Goal: Information Seeking & Learning: Learn about a topic

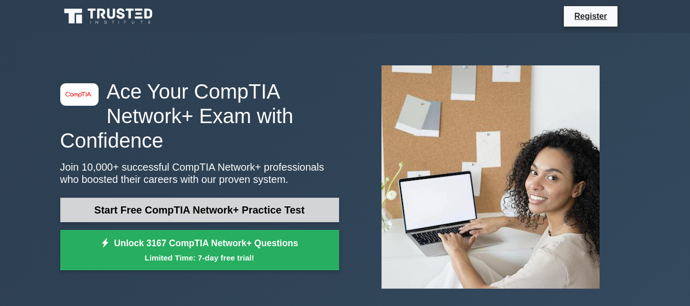
click at [271, 216] on link "Start Free CompTIA Network+ Practice Test" at bounding box center [199, 210] width 279 height 25
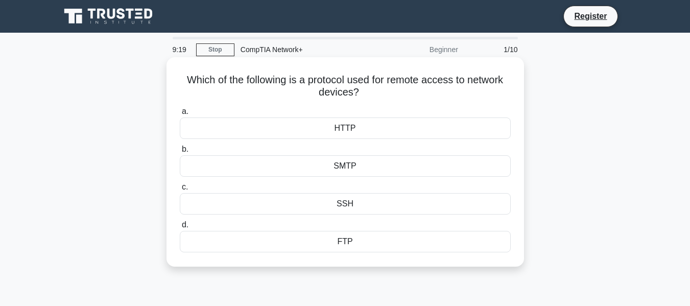
click at [349, 128] on div "HTTP" at bounding box center [345, 127] width 331 height 21
click at [180, 115] on input "a. HTTP" at bounding box center [180, 111] width 0 height 7
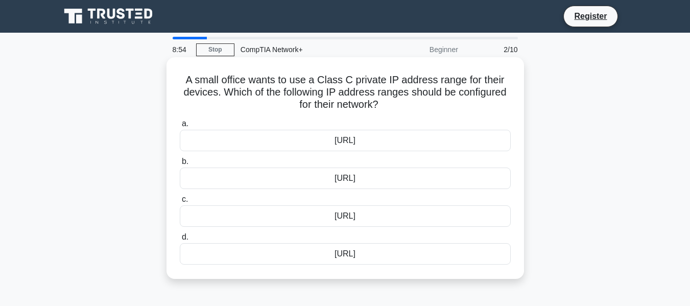
click at [362, 178] on div "[URL]" at bounding box center [345, 178] width 331 height 21
click at [180, 165] on input "b. [URL]" at bounding box center [180, 161] width 0 height 7
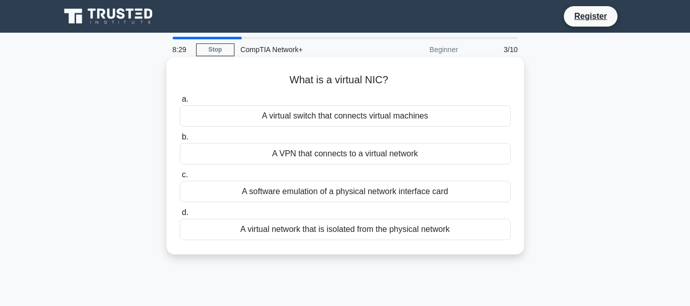
click at [420, 191] on div "A software emulation of a physical network interface card" at bounding box center [345, 191] width 331 height 21
click at [180, 178] on input "c. A software emulation of a physical network interface card" at bounding box center [180, 175] width 0 height 7
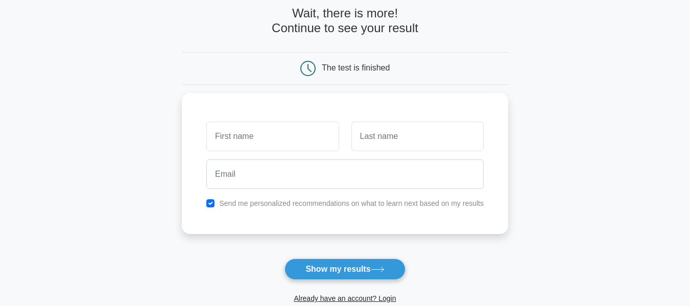
scroll to position [4, 0]
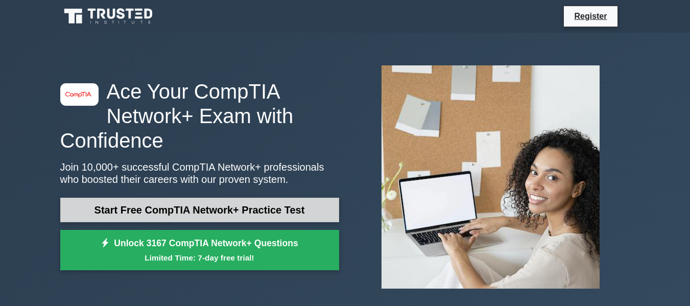
click at [134, 203] on link "Start Free CompTIA Network+ Practice Test" at bounding box center [199, 210] width 279 height 25
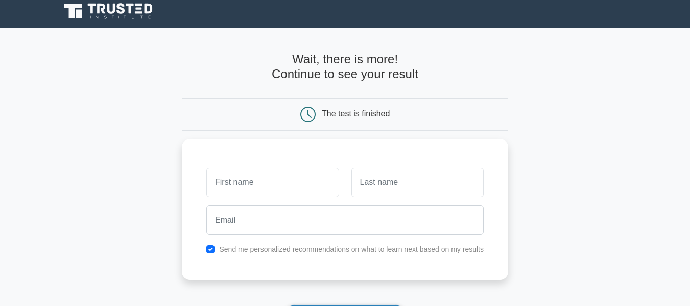
scroll to position [4, 0]
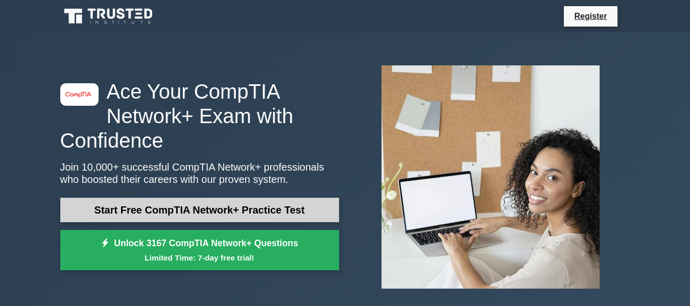
click at [179, 207] on link "Start Free CompTIA Network+ Practice Test" at bounding box center [199, 210] width 279 height 25
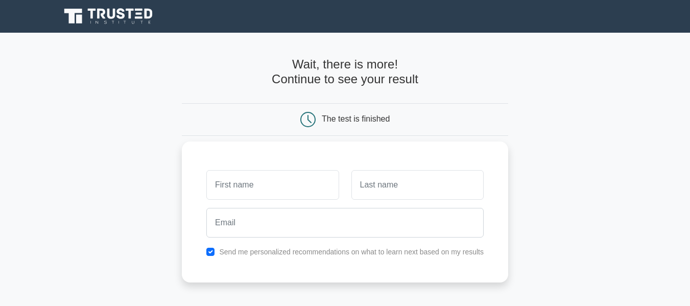
click at [241, 191] on input "text" at bounding box center [272, 185] width 132 height 30
type input "Ssali"
click at [408, 179] on input "text" at bounding box center [417, 185] width 132 height 30
type input "Jovan"
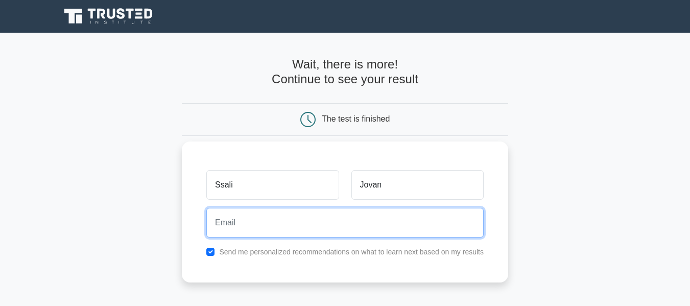
click at [249, 226] on input "email" at bounding box center [344, 223] width 277 height 30
type input "[EMAIL_ADDRESS][DOMAIN_NAME]"
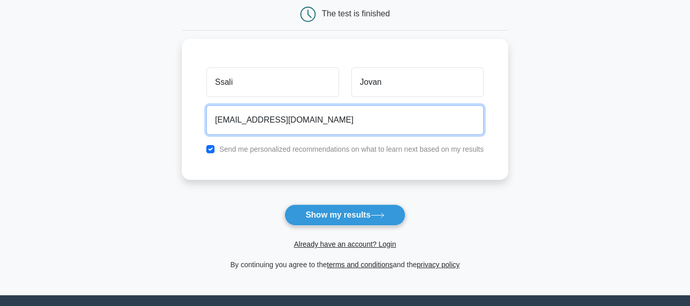
scroll to position [208, 0]
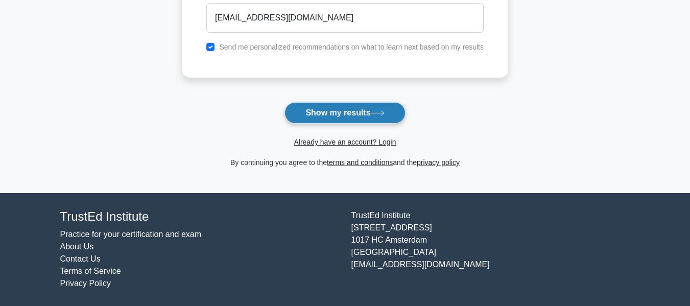
click at [363, 109] on button "Show my results" at bounding box center [345, 112] width 121 height 21
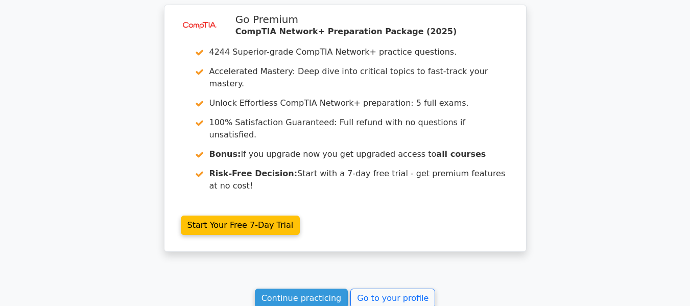
scroll to position [868, 0]
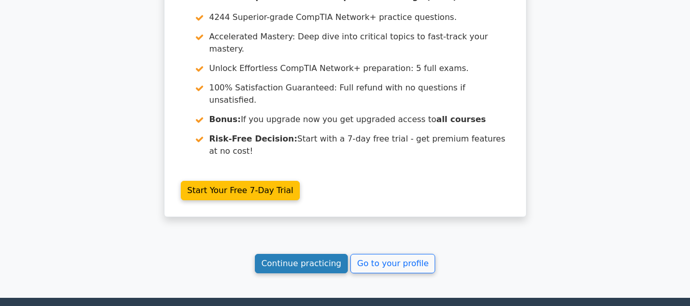
click at [318, 254] on link "Continue practicing" at bounding box center [301, 263] width 93 height 19
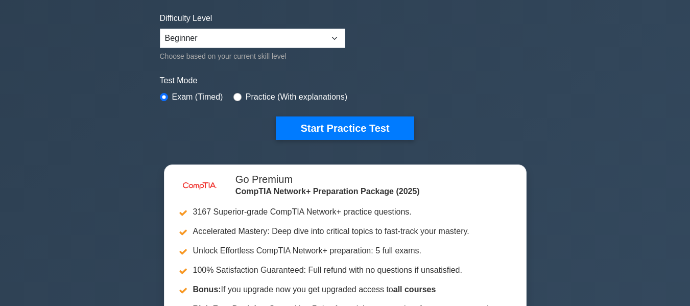
scroll to position [204, 0]
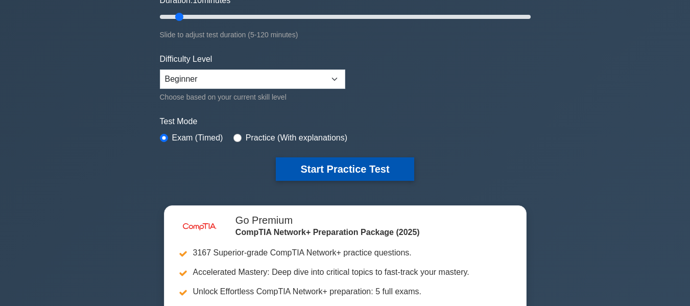
click at [346, 165] on button "Start Practice Test" at bounding box center [345, 168] width 138 height 23
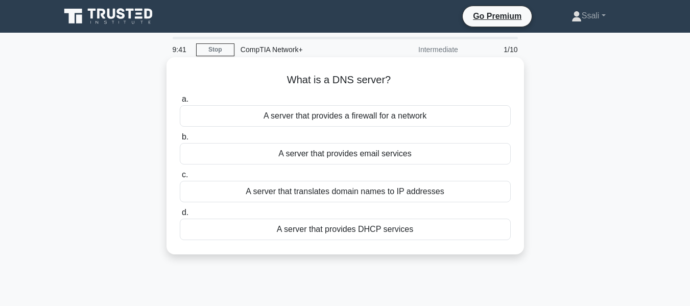
click at [300, 194] on div "A server that translates domain names to IP addresses" at bounding box center [345, 191] width 331 height 21
click at [180, 178] on input "c. A server that translates domain names to IP addresses" at bounding box center [180, 175] width 0 height 7
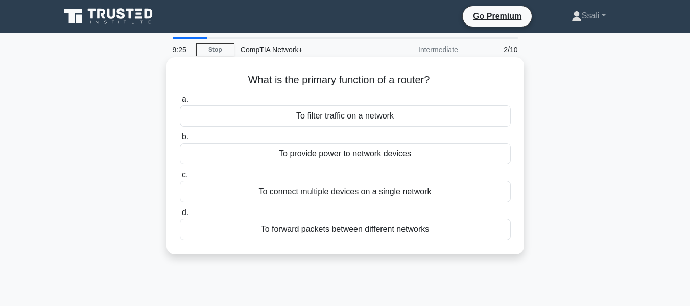
click at [312, 237] on div "To forward packets between different networks" at bounding box center [345, 229] width 331 height 21
click at [180, 216] on input "d. To forward packets between different networks" at bounding box center [180, 212] width 0 height 7
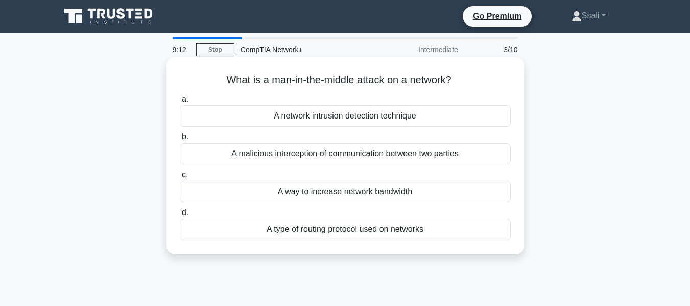
click at [304, 156] on div "A malicious interception of communication between two parties" at bounding box center [345, 153] width 331 height 21
click at [180, 140] on input "b. A malicious interception of communication between two parties" at bounding box center [180, 137] width 0 height 7
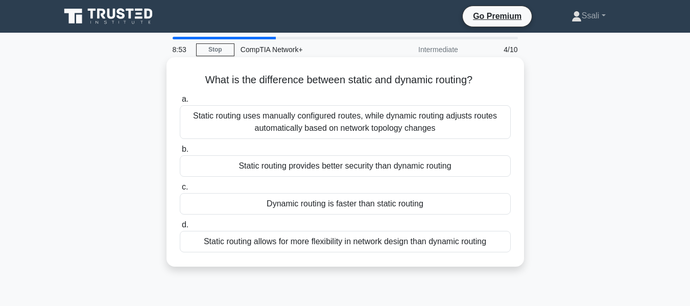
click at [300, 120] on div "Static routing uses manually configured routes, while dynamic routing adjusts r…" at bounding box center [345, 122] width 331 height 34
click at [180, 103] on input "a. Static routing uses manually configured routes, while dynamic routing adjust…" at bounding box center [180, 99] width 0 height 7
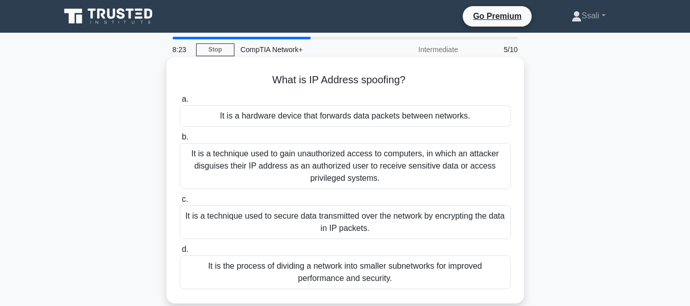
click at [314, 166] on div "It is a technique used to gain unauthorized access to computers, in which an at…" at bounding box center [345, 166] width 331 height 46
click at [180, 140] on input "b. It is a technique used to gain unauthorized access to computers, in which an…" at bounding box center [180, 137] width 0 height 7
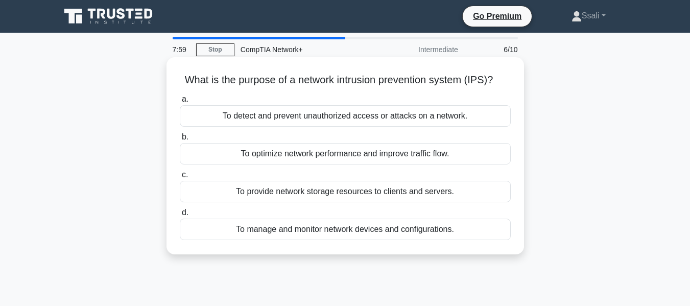
click at [255, 117] on div "To detect and prevent unauthorized access or attacks on a network." at bounding box center [345, 115] width 331 height 21
click at [180, 103] on input "a. To detect and prevent unauthorized access or attacks on a network." at bounding box center [180, 99] width 0 height 7
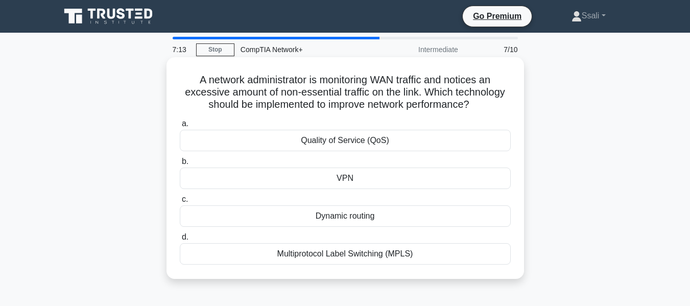
click at [327, 178] on div "VPN" at bounding box center [345, 178] width 331 height 21
click at [180, 165] on input "b. VPN" at bounding box center [180, 161] width 0 height 7
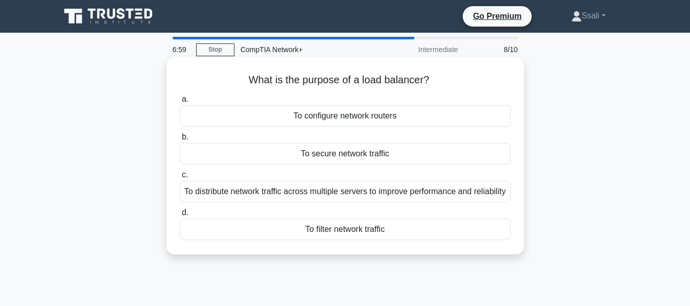
click at [238, 191] on div "To distribute network traffic across multiple servers to improve performance an…" at bounding box center [345, 191] width 331 height 21
click at [180, 178] on input "c. To distribute network traffic across multiple servers to improve performance…" at bounding box center [180, 175] width 0 height 7
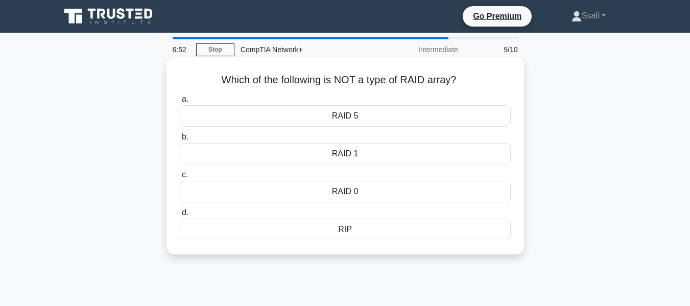
click at [347, 229] on div "RIP" at bounding box center [345, 229] width 331 height 21
click at [180, 216] on input "d. RIP" at bounding box center [180, 212] width 0 height 7
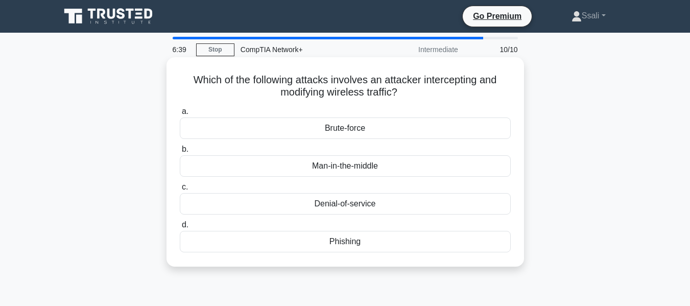
click at [347, 165] on div "Man-in-the-middle" at bounding box center [345, 165] width 331 height 21
click at [180, 153] on input "b. Man-in-the-middle" at bounding box center [180, 149] width 0 height 7
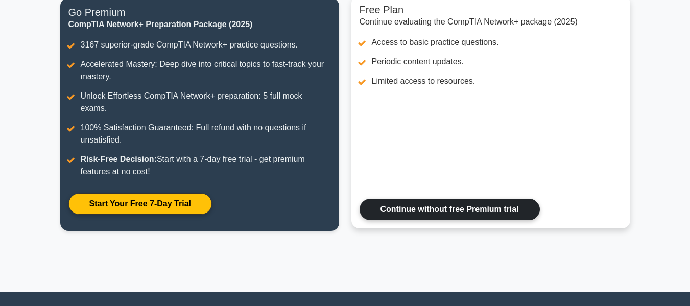
scroll to position [153, 0]
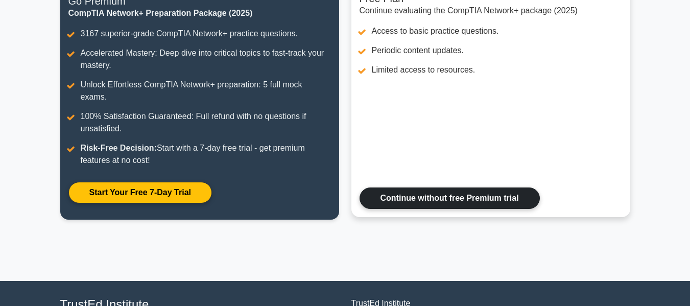
click at [461, 187] on link "Continue without free Premium trial" at bounding box center [450, 197] width 180 height 21
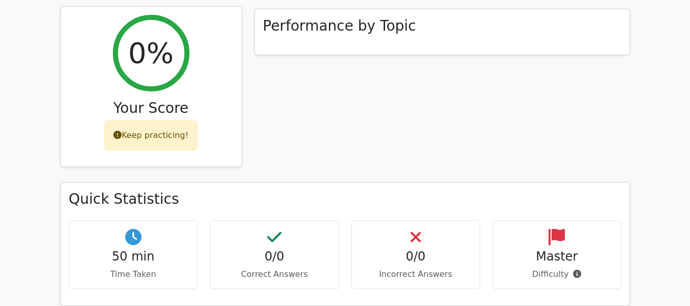
scroll to position [358, 0]
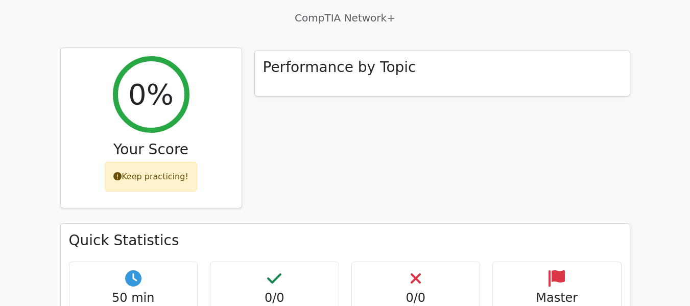
click at [167, 162] on div "Keep practicing!" at bounding box center [151, 177] width 92 height 30
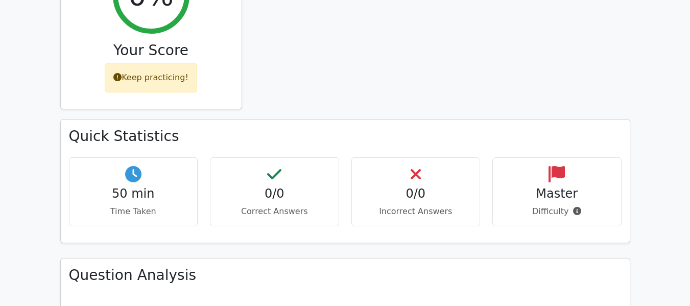
scroll to position [460, 0]
click at [251, 186] on h4 "0/0" at bounding box center [275, 193] width 112 height 15
click at [164, 205] on p "Time Taken" at bounding box center [134, 211] width 112 height 12
click at [527, 157] on div "Master Difficulty" at bounding box center [556, 191] width 129 height 69
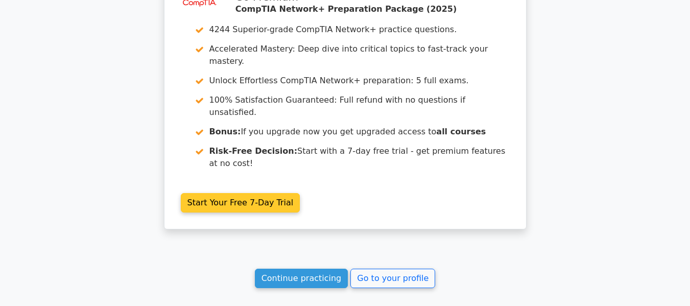
scroll to position [868, 0]
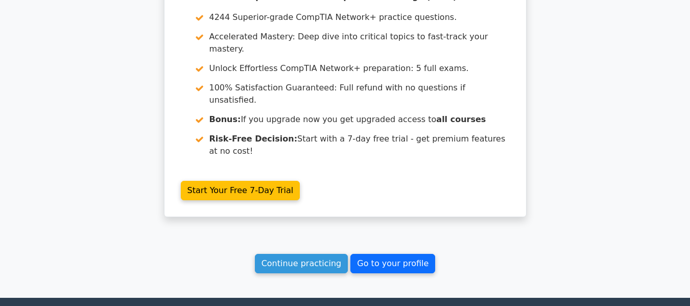
click at [373, 254] on link "Go to your profile" at bounding box center [392, 263] width 85 height 19
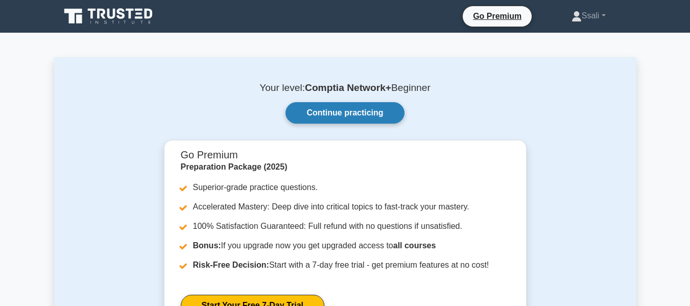
click at [374, 119] on link "Continue practicing" at bounding box center [345, 112] width 119 height 21
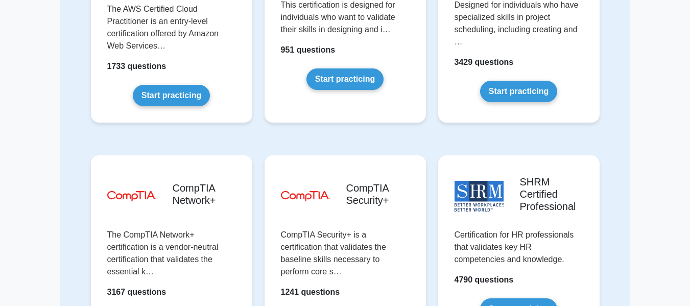
scroll to position [1890, 0]
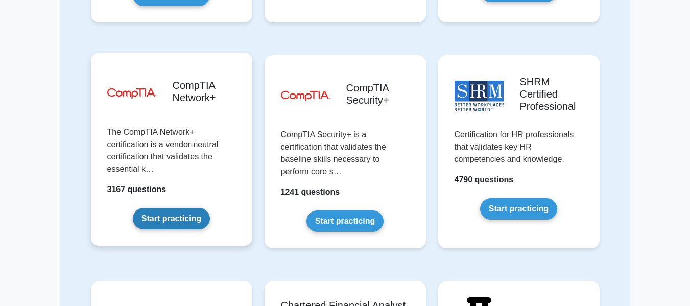
click at [178, 217] on link "Start practicing" at bounding box center [171, 218] width 77 height 21
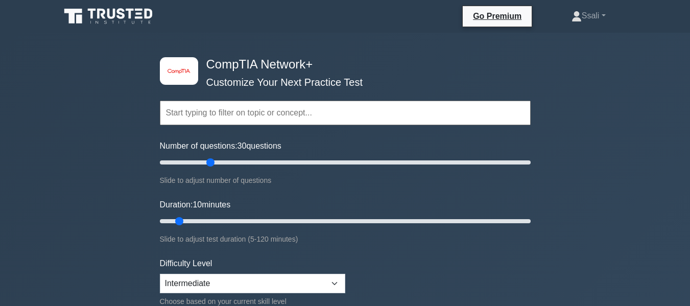
drag, startPoint x: 179, startPoint y: 163, endPoint x: 206, endPoint y: 166, distance: 27.7
type input "30"
click at [206, 166] on input "Number of questions: 30 questions" at bounding box center [345, 162] width 371 height 12
drag, startPoint x: 177, startPoint y: 219, endPoint x: 270, endPoint y: 219, distance: 93.0
type input "40"
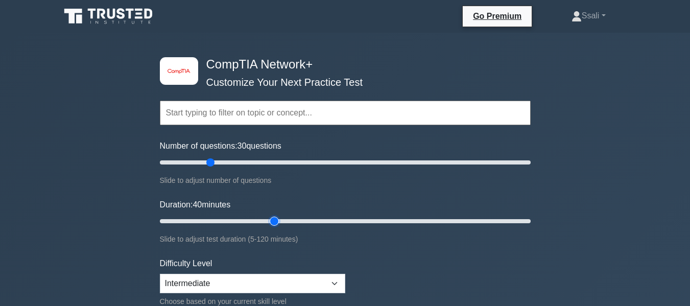
click at [270, 219] on input "Duration: 40 minutes" at bounding box center [345, 221] width 371 height 12
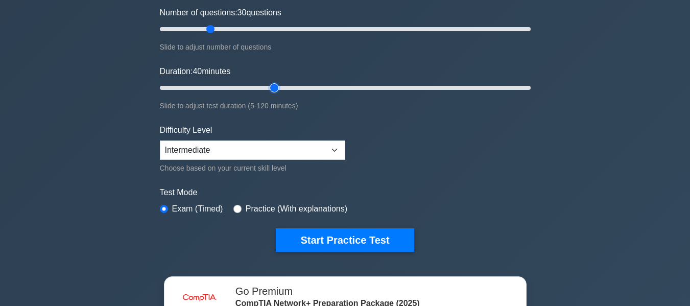
scroll to position [153, 0]
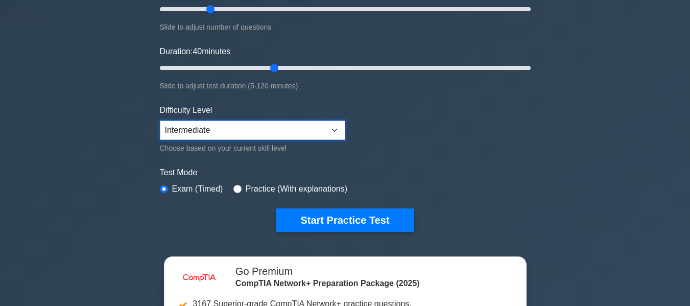
click at [316, 132] on select "Beginner Intermediate Expert" at bounding box center [252, 130] width 185 height 19
select select "expert"
click at [160, 121] on select "Beginner Intermediate Expert" at bounding box center [252, 130] width 185 height 19
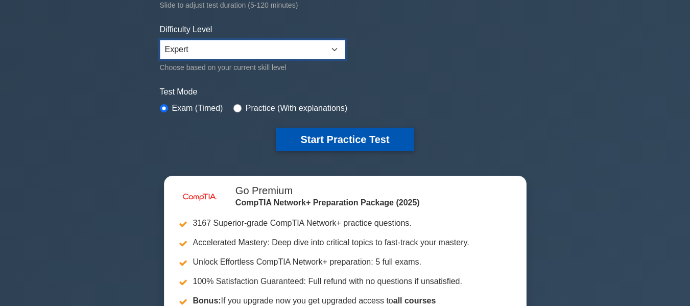
scroll to position [255, 0]
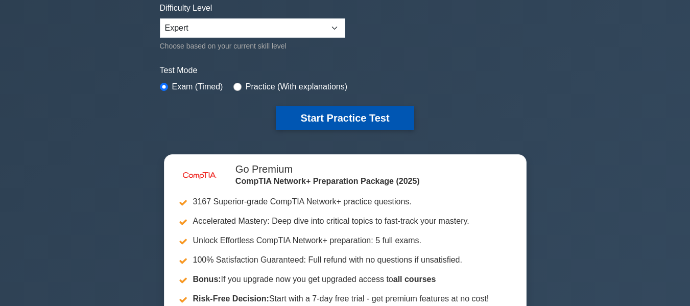
click at [324, 115] on button "Start Practice Test" at bounding box center [345, 117] width 138 height 23
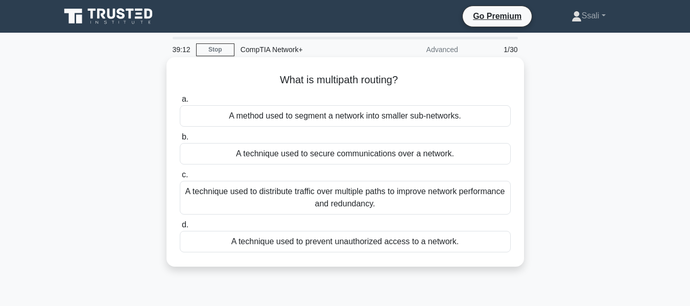
click at [293, 197] on div "A technique used to distribute traffic over multiple paths to improve network p…" at bounding box center [345, 198] width 331 height 34
click at [180, 178] on input "c. A technique used to distribute traffic over multiple paths to improve networ…" at bounding box center [180, 175] width 0 height 7
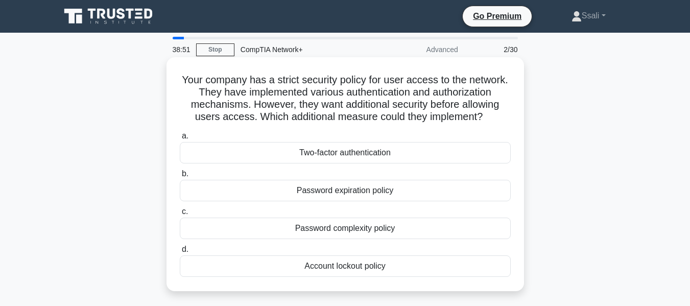
click at [311, 152] on div "Two-factor authentication" at bounding box center [345, 152] width 331 height 21
click at [180, 139] on input "a. Two-factor authentication" at bounding box center [180, 136] width 0 height 7
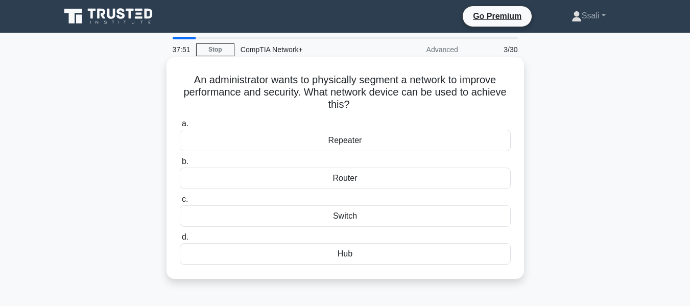
click at [334, 178] on div "Router" at bounding box center [345, 178] width 331 height 21
click at [180, 165] on input "b. Router" at bounding box center [180, 161] width 0 height 7
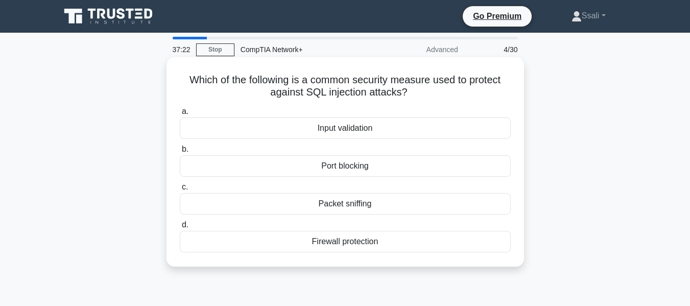
click at [351, 129] on div "Input validation" at bounding box center [345, 127] width 331 height 21
click at [180, 115] on input "a. Input validation" at bounding box center [180, 111] width 0 height 7
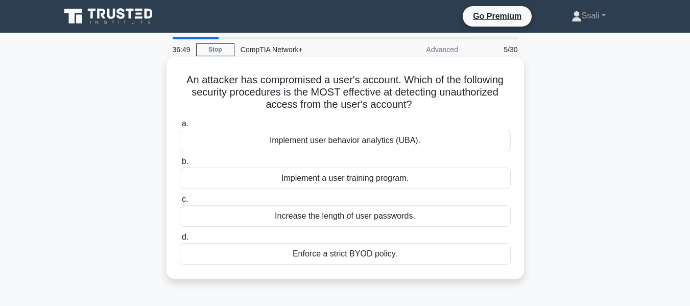
click at [310, 254] on div "Enforce a strict BYOD policy." at bounding box center [345, 253] width 331 height 21
click at [180, 241] on input "d. Enforce a strict BYOD policy." at bounding box center [180, 237] width 0 height 7
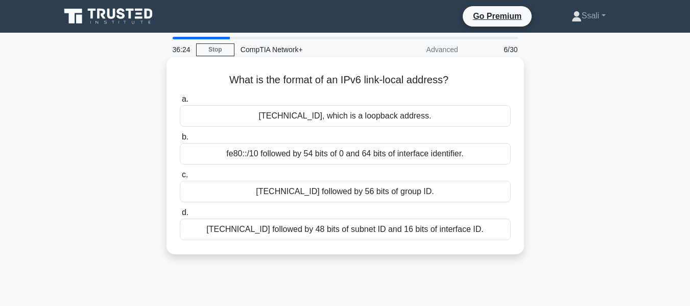
click at [249, 231] on div "[TECHNICAL_ID] followed by 48 bits of subnet ID and 16 bits of interface ID." at bounding box center [345, 229] width 331 height 21
click at [180, 216] on input "d. [TECHNICAL_ID] followed by 48 bits of subnet ID and 16 bits of interface ID." at bounding box center [180, 212] width 0 height 7
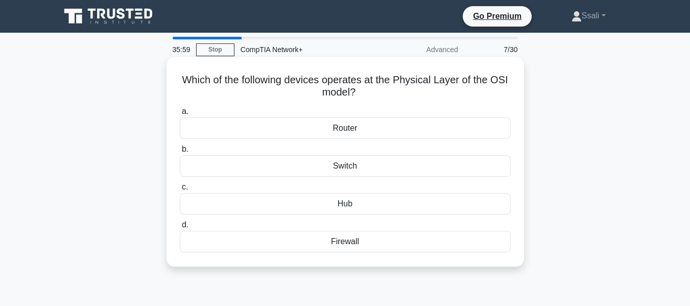
click at [343, 202] on div "Hub" at bounding box center [345, 203] width 331 height 21
click at [180, 191] on input "c. Hub" at bounding box center [180, 187] width 0 height 7
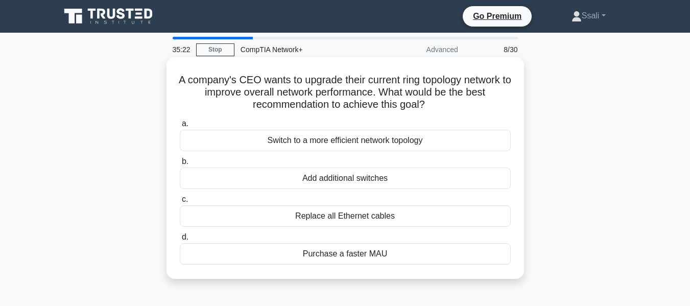
click at [347, 138] on div "Switch to a more efficient network topology" at bounding box center [345, 140] width 331 height 21
click at [180, 127] on input "a. Switch to a more efficient network topology" at bounding box center [180, 124] width 0 height 7
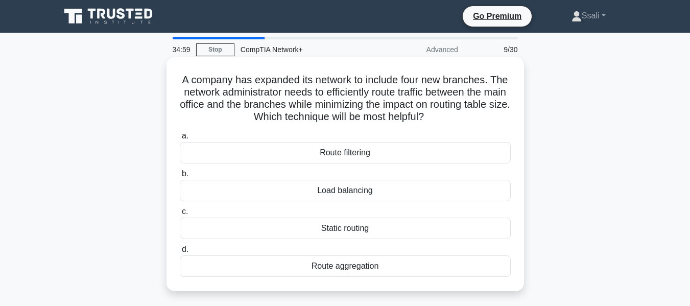
click at [333, 193] on div "Load balancing" at bounding box center [345, 190] width 331 height 21
click at [180, 177] on input "b. Load balancing" at bounding box center [180, 174] width 0 height 7
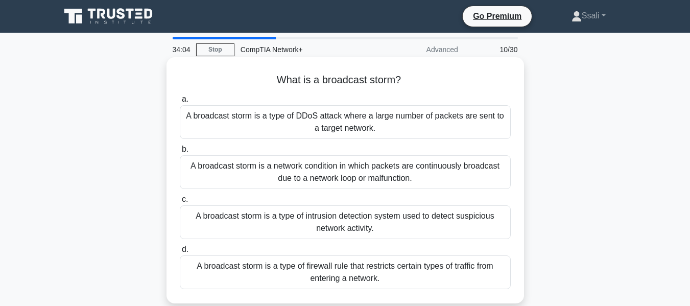
click at [312, 177] on div "A broadcast storm is a network condition in which packets are continuously broa…" at bounding box center [345, 172] width 331 height 34
click at [180, 153] on input "b. A broadcast storm is a network condition in which packets are continuously b…" at bounding box center [180, 149] width 0 height 7
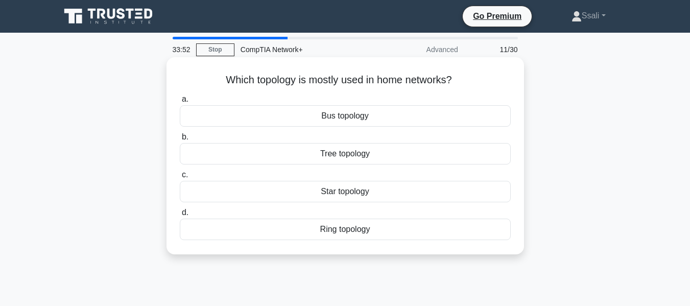
click at [319, 195] on div "Star topology" at bounding box center [345, 191] width 331 height 21
click at [180, 178] on input "c. Star topology" at bounding box center [180, 175] width 0 height 7
click at [344, 197] on div "Caching" at bounding box center [345, 191] width 331 height 21
click at [180, 178] on input "c. Caching" at bounding box center [180, 175] width 0 height 7
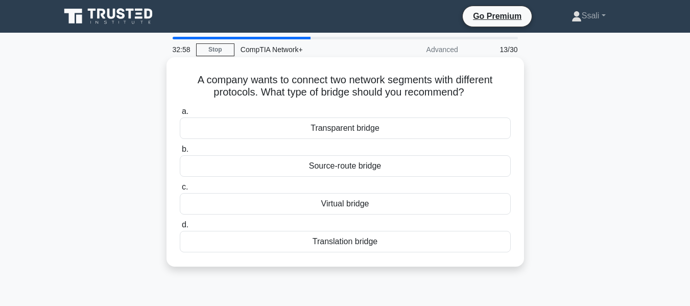
click at [320, 208] on div "Virtual bridge" at bounding box center [345, 203] width 331 height 21
click at [180, 191] on input "c. Virtual bridge" at bounding box center [180, 187] width 0 height 7
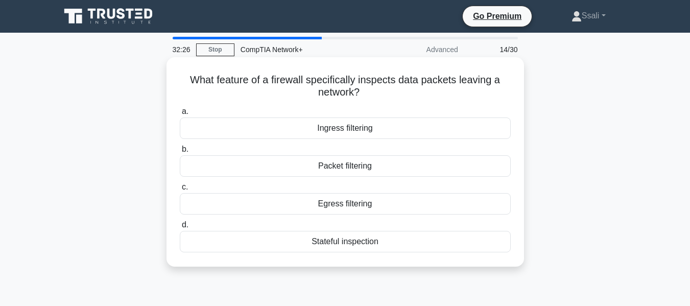
click at [341, 203] on div "Egress filtering" at bounding box center [345, 203] width 331 height 21
click at [180, 191] on input "c. Egress filtering" at bounding box center [180, 187] width 0 height 7
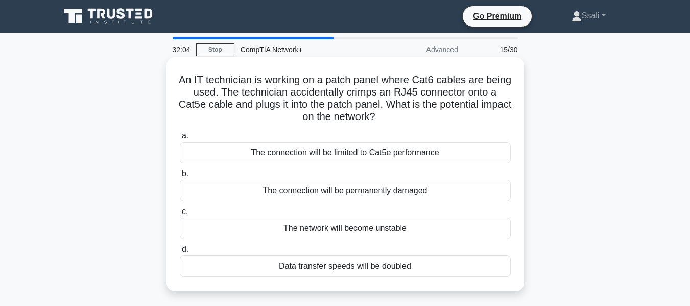
click at [292, 154] on div "The connection will be limited to Cat5e performance" at bounding box center [345, 152] width 331 height 21
click at [180, 139] on input "a. The connection will be limited to Cat5e performance" at bounding box center [180, 136] width 0 height 7
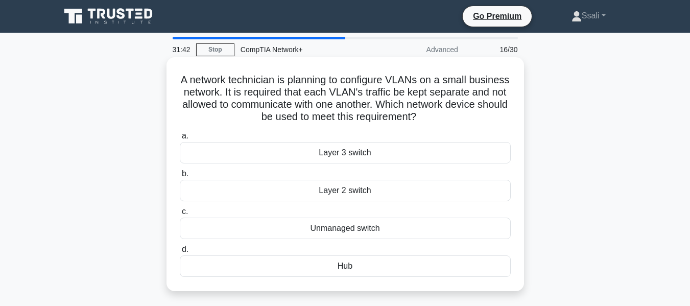
click at [348, 192] on div "Layer 2 switch" at bounding box center [345, 190] width 331 height 21
click at [180, 177] on input "b. Layer 2 switch" at bounding box center [180, 174] width 0 height 7
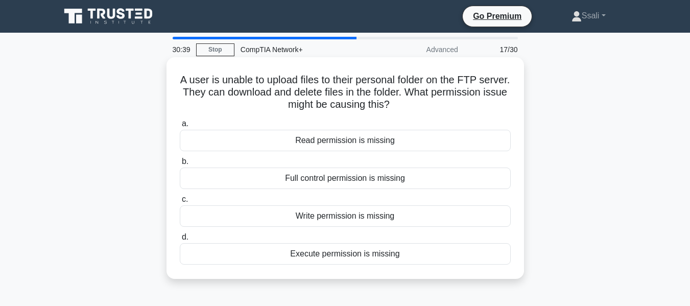
click at [356, 255] on div "Execute permission is missing" at bounding box center [345, 253] width 331 height 21
click at [180, 241] on input "d. Execute permission is missing" at bounding box center [180, 237] width 0 height 7
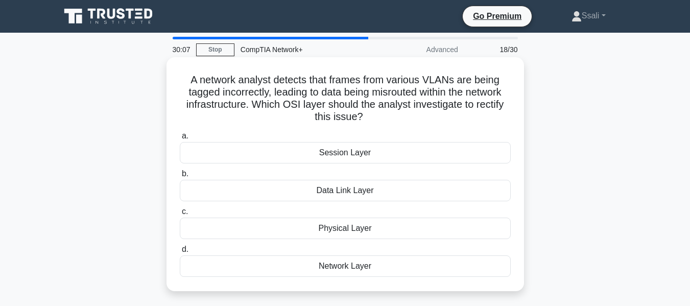
click at [332, 193] on div "Data Link Layer" at bounding box center [345, 190] width 331 height 21
click at [180, 177] on input "b. Data Link Layer" at bounding box center [180, 174] width 0 height 7
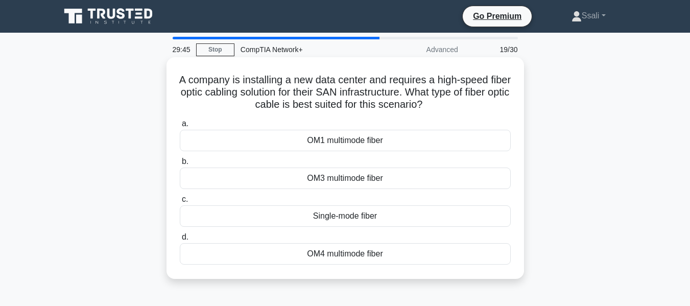
click at [329, 219] on div "Single-mode fiber" at bounding box center [345, 215] width 331 height 21
click at [180, 203] on input "c. Single-mode fiber" at bounding box center [180, 199] width 0 height 7
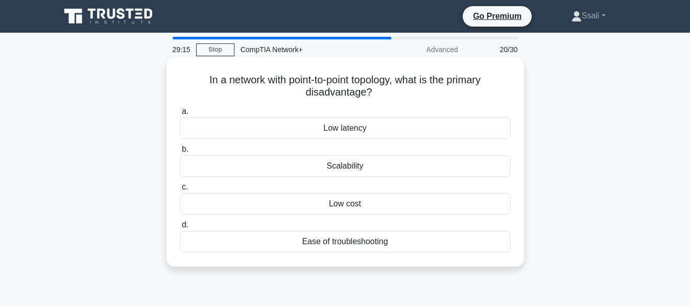
click at [350, 167] on div "Scalability" at bounding box center [345, 165] width 331 height 21
click at [180, 153] on input "b. Scalability" at bounding box center [180, 149] width 0 height 7
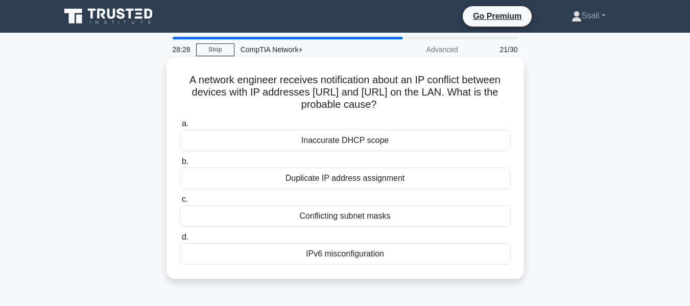
click at [317, 144] on div "Inaccurate DHCP scope" at bounding box center [345, 140] width 331 height 21
click at [180, 127] on input "a. Inaccurate DHCP scope" at bounding box center [180, 124] width 0 height 7
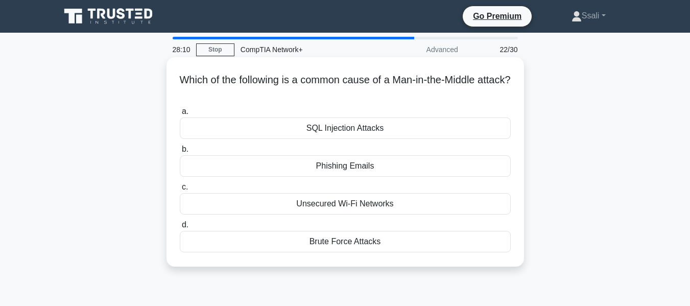
click at [345, 126] on div "SQL Injection Attacks" at bounding box center [345, 127] width 331 height 21
click at [180, 115] on input "a. SQL Injection Attacks" at bounding box center [180, 111] width 0 height 7
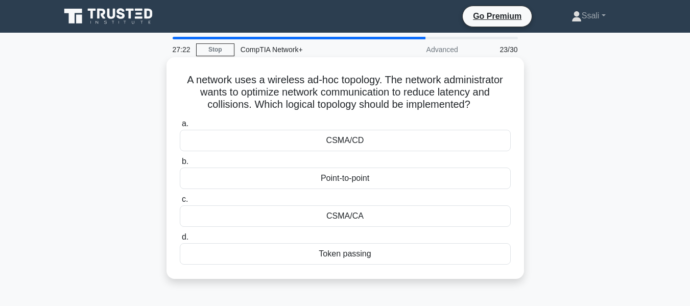
click at [350, 138] on div "CSMA/CD" at bounding box center [345, 140] width 331 height 21
click at [180, 127] on input "a. CSMA/CD" at bounding box center [180, 124] width 0 height 7
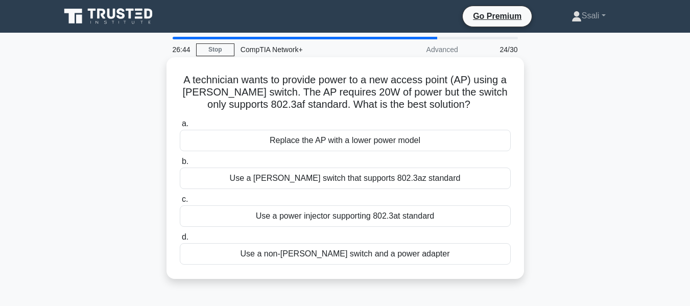
click at [300, 218] on div "Use a power injector supporting 802.3at standard" at bounding box center [345, 215] width 331 height 21
click at [180, 203] on input "c. Use a power injector supporting 802.3at standard" at bounding box center [180, 199] width 0 height 7
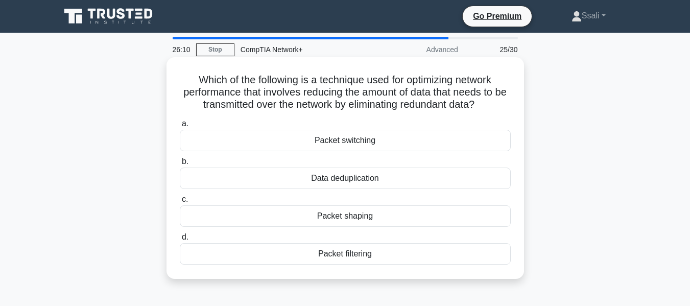
click at [323, 141] on div "Packet switching" at bounding box center [345, 140] width 331 height 21
click at [180, 127] on input "a. Packet switching" at bounding box center [180, 124] width 0 height 7
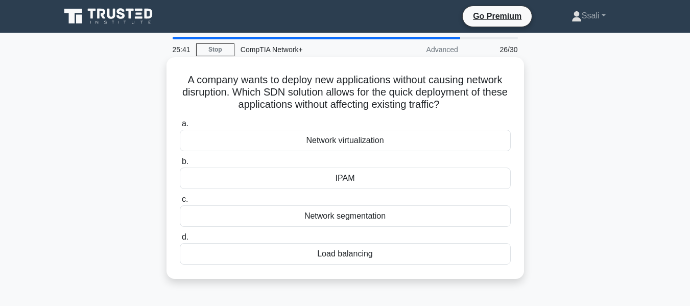
click at [330, 139] on div "Network virtualization" at bounding box center [345, 140] width 331 height 21
click at [180, 127] on input "a. Network virtualization" at bounding box center [180, 124] width 0 height 7
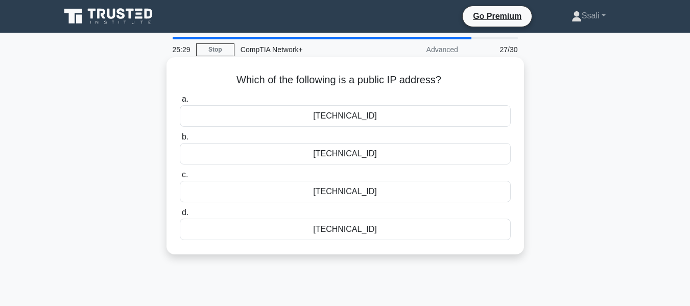
click at [352, 154] on div "8.8.8.8" at bounding box center [345, 153] width 331 height 21
click at [180, 140] on input "b. 8.8.8.8" at bounding box center [180, 137] width 0 height 7
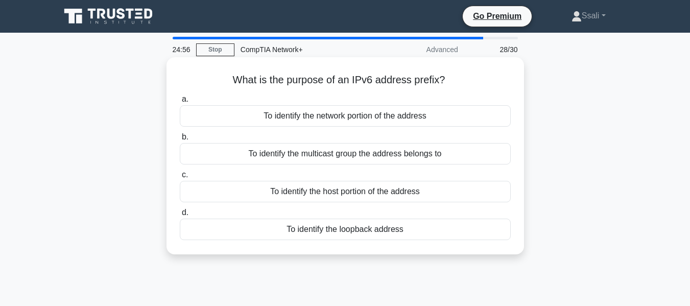
click at [342, 153] on div "To identify the multicast group the address belongs to" at bounding box center [345, 153] width 331 height 21
click at [180, 140] on input "b. To identify the multicast group the address belongs to" at bounding box center [180, 137] width 0 height 7
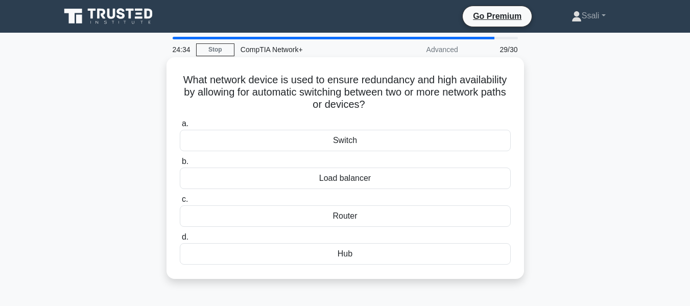
click at [341, 216] on div "Router" at bounding box center [345, 215] width 331 height 21
click at [180, 203] on input "c. Router" at bounding box center [180, 199] width 0 height 7
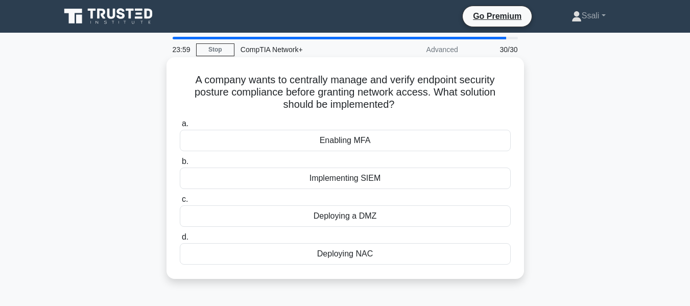
click at [345, 216] on div "Deploying a DMZ" at bounding box center [345, 215] width 331 height 21
click at [180, 203] on input "c. Deploying a DMZ" at bounding box center [180, 199] width 0 height 7
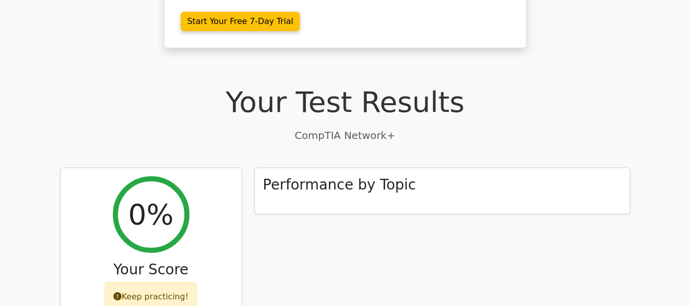
scroll to position [255, 0]
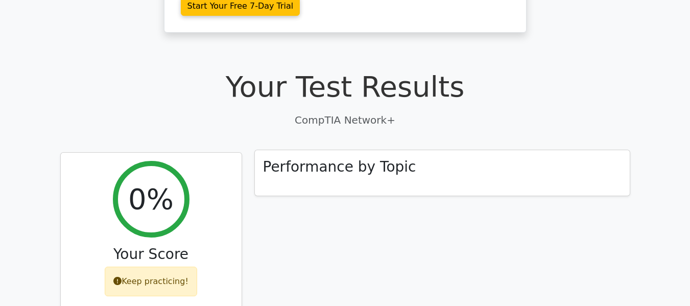
click at [340, 150] on div "Performance by Topic" at bounding box center [442, 173] width 375 height 46
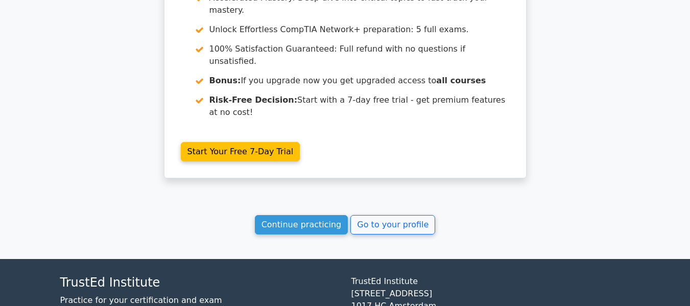
scroll to position [908, 0]
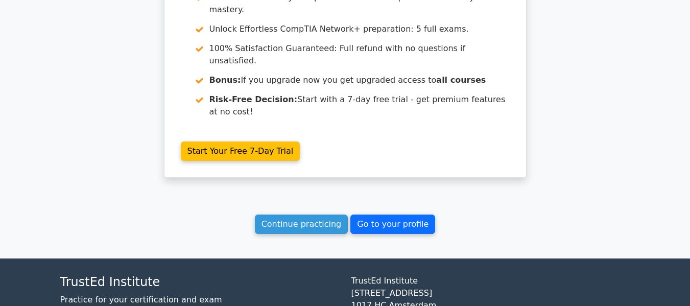
click at [398, 215] on link "Go to your profile" at bounding box center [392, 224] width 85 height 19
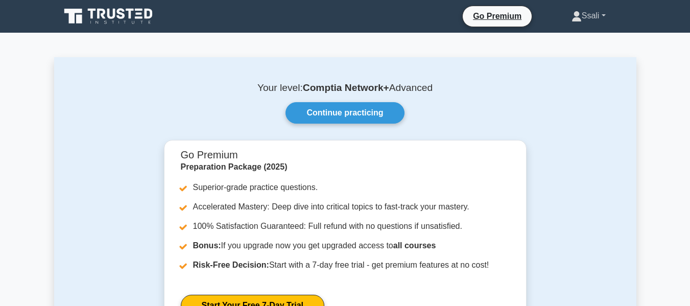
click at [595, 14] on link "Ssali" at bounding box center [588, 16] width 83 height 20
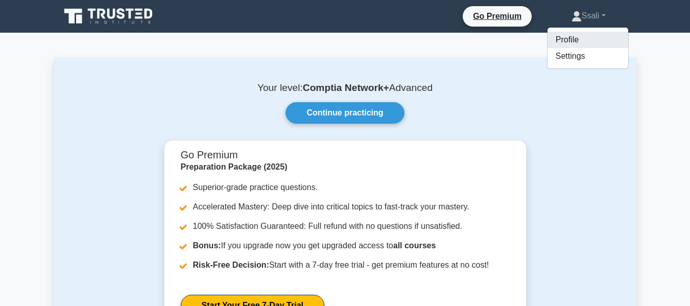
click at [559, 44] on link "Profile" at bounding box center [588, 40] width 81 height 16
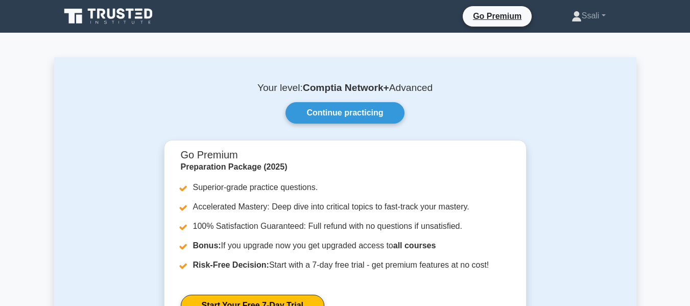
drag, startPoint x: 0, startPoint y: 0, endPoint x: 140, endPoint y: 87, distance: 165.4
click at [143, 87] on p "Your level: Comptia Network+ Advanced" at bounding box center [345, 88] width 533 height 12
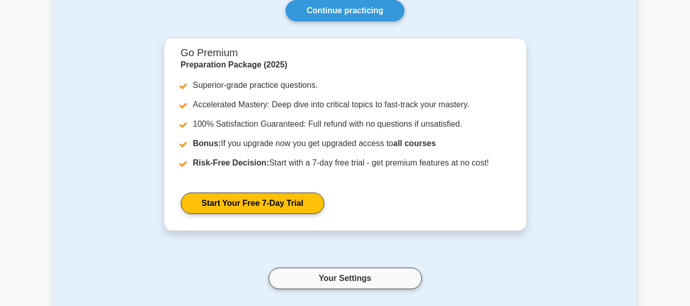
scroll to position [51, 0]
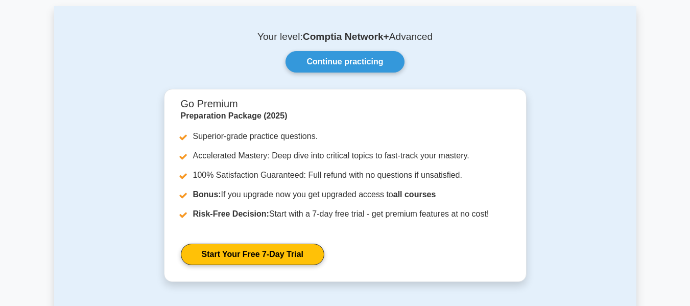
click at [340, 63] on link "Continue practicing" at bounding box center [345, 61] width 119 height 21
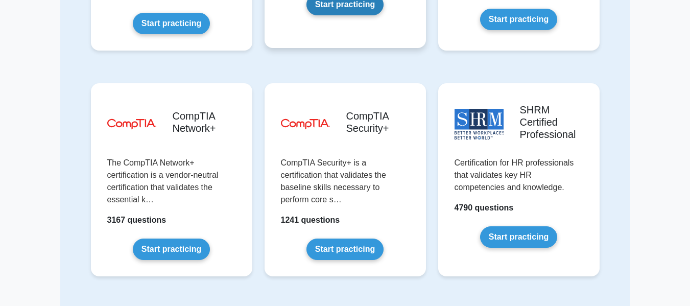
scroll to position [1890, 0]
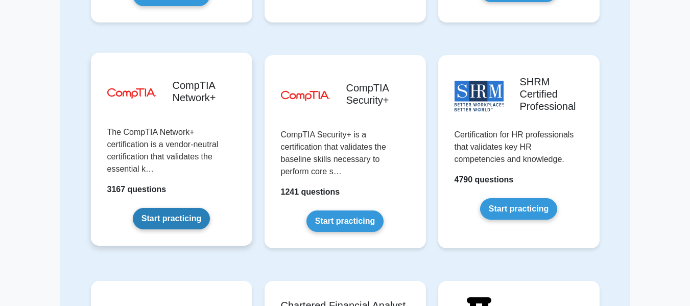
click at [171, 211] on link "Start practicing" at bounding box center [171, 218] width 77 height 21
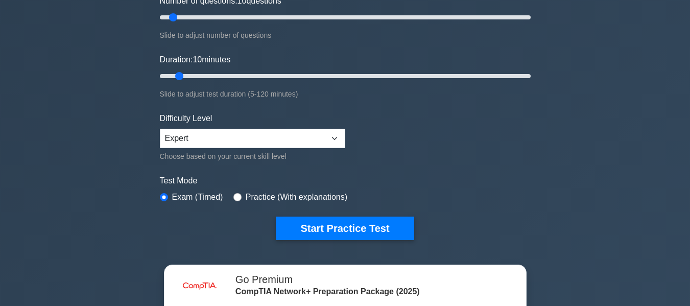
scroll to position [153, 0]
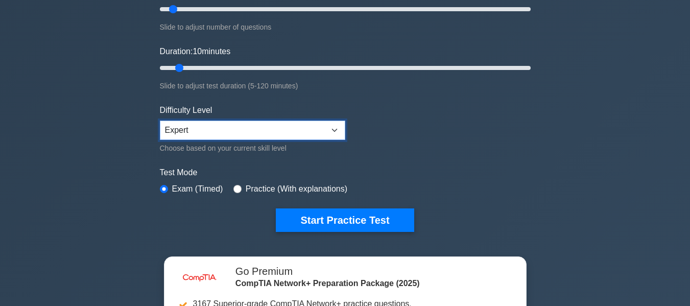
click at [329, 131] on select "Beginner Intermediate Expert" at bounding box center [252, 130] width 185 height 19
click at [327, 128] on select "Beginner Intermediate Expert" at bounding box center [252, 130] width 185 height 19
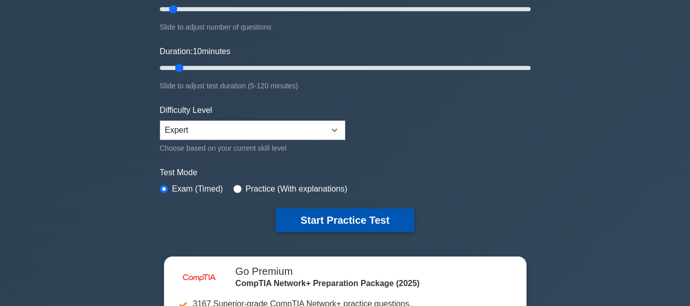
click at [330, 220] on button "Start Practice Test" at bounding box center [345, 219] width 138 height 23
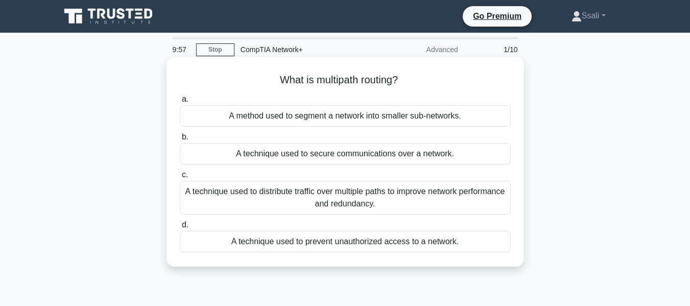
drag, startPoint x: 269, startPoint y: 79, endPoint x: 499, endPoint y: 257, distance: 291.3
click at [499, 257] on div "What is multipath routing? .spinner_0XTQ{transform-origin:center;animation:spin…" at bounding box center [345, 161] width 349 height 201
copy div "What is multipath routing? .spinner_0XTQ{transform-origin:center;animation:spin…"
click at [220, 191] on div "A technique used to distribute traffic over multiple paths to improve network p…" at bounding box center [345, 198] width 331 height 34
click at [180, 178] on input "c. A technique used to distribute traffic over multiple paths to improve networ…" at bounding box center [180, 175] width 0 height 7
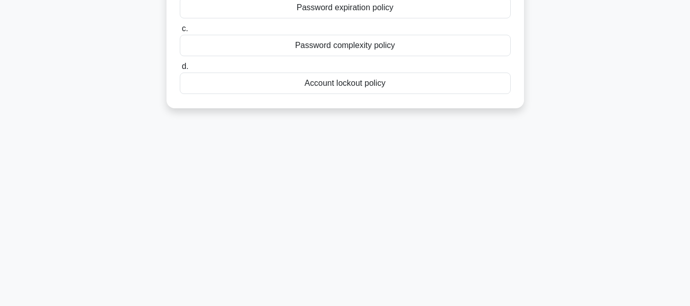
drag, startPoint x: 179, startPoint y: 75, endPoint x: 515, endPoint y: 297, distance: 403.1
click at [517, 305] on html "Go Premium Ssali" at bounding box center [345, 91] width 690 height 552
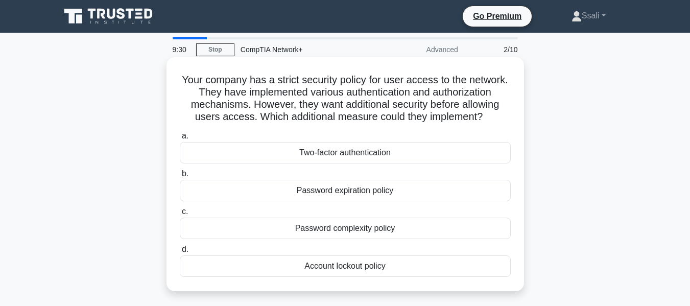
copy div "Your company has a strict security policy for user access to the network. They …"
click at [206, 153] on div "Two-factor authentication" at bounding box center [345, 152] width 331 height 21
click at [180, 139] on input "a. Two-factor authentication" at bounding box center [180, 136] width 0 height 7
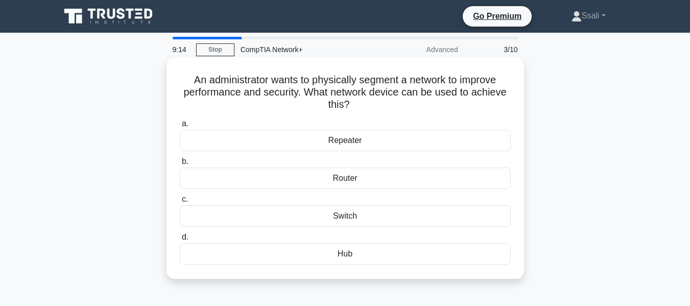
drag, startPoint x: 187, startPoint y: 77, endPoint x: 408, endPoint y: 196, distance: 250.3
click at [422, 256] on div "An administrator wants to physically segment a network to improve performance a…" at bounding box center [345, 168] width 349 height 214
copy div "An administrator wants to physically segment a network to improve performance a…"
click at [335, 172] on div "Router" at bounding box center [345, 178] width 331 height 21
click at [180, 165] on input "b. Router" at bounding box center [180, 161] width 0 height 7
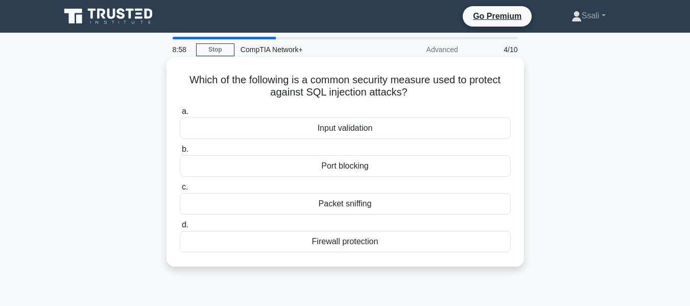
drag, startPoint x: 175, startPoint y: 78, endPoint x: 419, endPoint y: 241, distance: 292.8
click at [419, 241] on div "Which of the following is a common security measure used to protect against SQL…" at bounding box center [345, 161] width 349 height 201
copy div "Which of the following is a common security measure used to protect against SQL…"
click at [221, 129] on div "Input validation" at bounding box center [345, 127] width 331 height 21
click at [180, 115] on input "a. Input validation" at bounding box center [180, 111] width 0 height 7
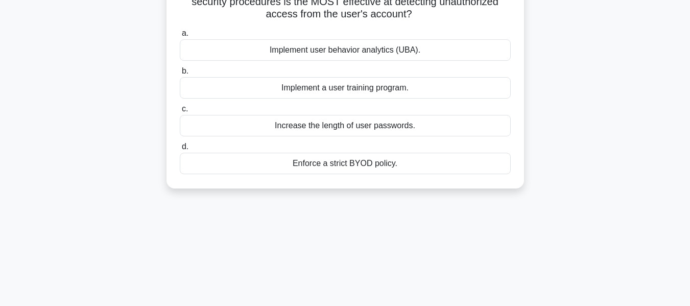
drag, startPoint x: 181, startPoint y: 76, endPoint x: 440, endPoint y: 291, distance: 336.6
click at [438, 299] on div "8:41 Stop CompTIA Network+ Advanced 5/10 An attacker has compromised a user's a…" at bounding box center [345, 199] width 582 height 511
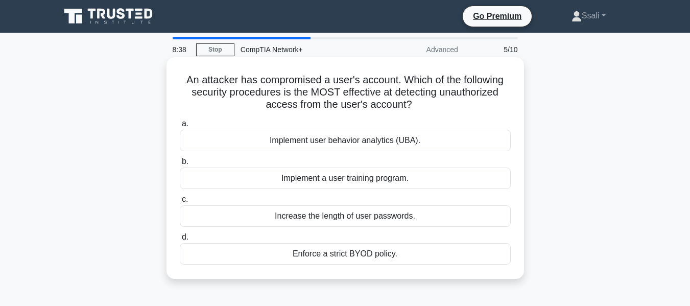
copy div "An attacker has compromised a user's account. Which of the following security p…"
click at [237, 140] on div "Implement user behavior analytics (UBA)." at bounding box center [345, 140] width 331 height 21
click at [180, 127] on input "a. Implement user behavior analytics (UBA)." at bounding box center [180, 124] width 0 height 7
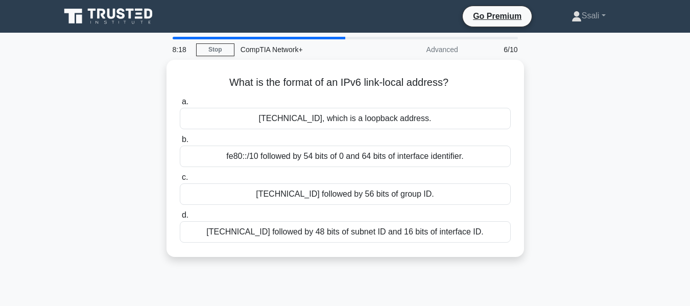
drag, startPoint x: 217, startPoint y: 76, endPoint x: 542, endPoint y: 248, distance: 368.6
click at [542, 248] on div "What is the format of an IPv6 link-local address? .spinner_0XTQ{transform-origi…" at bounding box center [345, 164] width 582 height 209
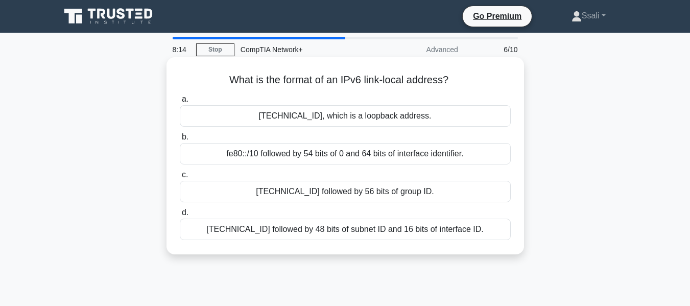
copy div "What is the format of an IPv6 link-local address? .spinner_0XTQ{transform-origi…"
click at [222, 156] on div "fe80::/10 followed by 54 bits of 0 and 64 bits of interface identifier." at bounding box center [345, 153] width 331 height 21
click at [180, 140] on input "b. fe80::/10 followed by 54 bits of 0 and 64 bits of interface identifier." at bounding box center [180, 137] width 0 height 7
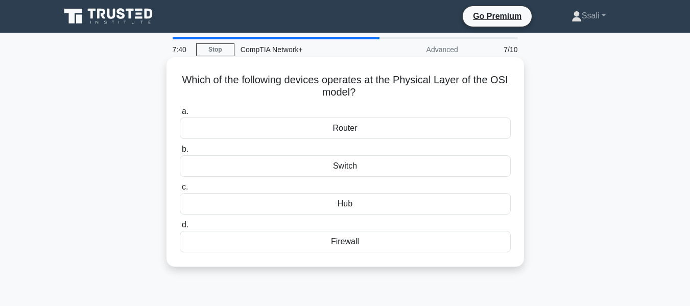
drag, startPoint x: 179, startPoint y: 79, endPoint x: 455, endPoint y: 259, distance: 330.0
click at [455, 259] on div "Which of the following devices operates at the Physical Layer of the OSI model?…" at bounding box center [345, 161] width 349 height 201
copy div "Which of the following devices operates at the Physical Layer of the OSI model?…"
click at [267, 204] on div "Hub" at bounding box center [345, 203] width 331 height 21
click at [180, 191] on input "c. Hub" at bounding box center [180, 187] width 0 height 7
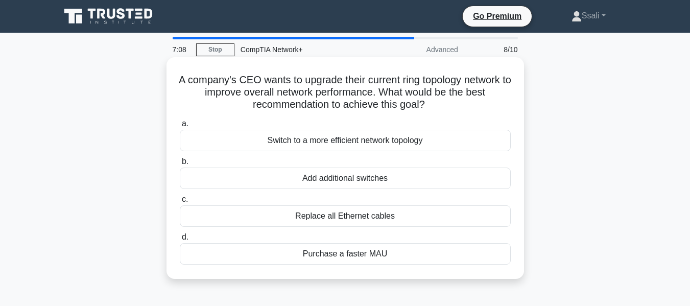
drag, startPoint x: 174, startPoint y: 77, endPoint x: 406, endPoint y: 219, distance: 272.2
click at [478, 258] on div "A company's CEO wants to upgrade their current ring topology network to improve…" at bounding box center [345, 168] width 349 height 214
copy div "A company's CEO wants to upgrade their current ring topology network to improve…"
click at [247, 139] on div "Switch to a more efficient network topology" at bounding box center [345, 140] width 331 height 21
click at [180, 127] on input "a. Switch to a more efficient network topology" at bounding box center [180, 124] width 0 height 7
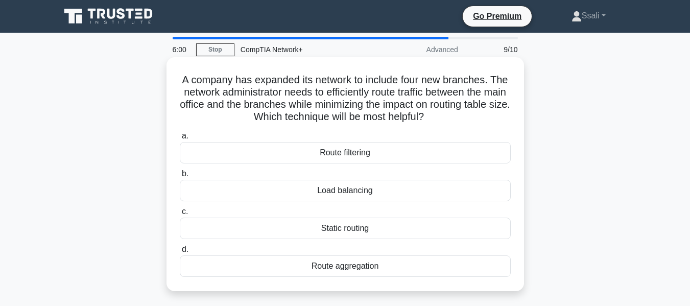
drag, startPoint x: 177, startPoint y: 71, endPoint x: 398, endPoint y: 276, distance: 301.8
click at [398, 276] on div "A company has expanded its network to include four new branches. The network ad…" at bounding box center [345, 174] width 349 height 226
copy div "A company has expanded its network to include four new branches. The network ad…"
click at [291, 265] on div "Route aggregation" at bounding box center [345, 265] width 331 height 21
click at [180, 253] on input "d. Route aggregation" at bounding box center [180, 249] width 0 height 7
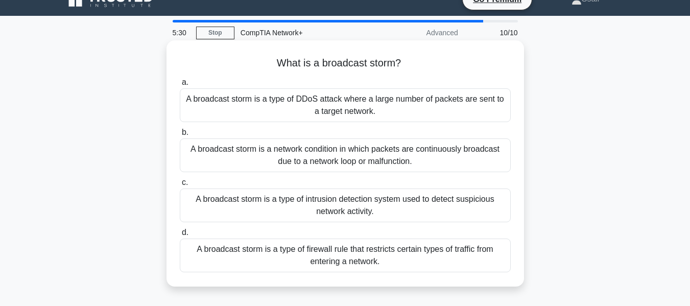
scroll to position [27, 0]
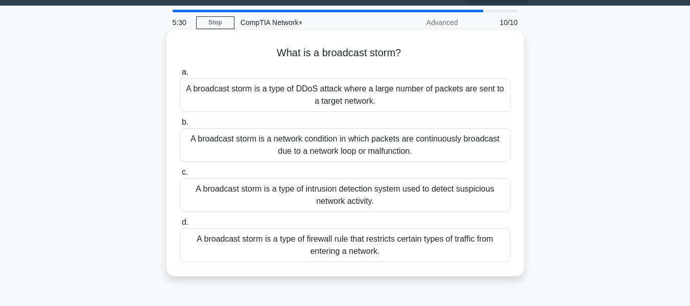
drag, startPoint x: 268, startPoint y: 75, endPoint x: 500, endPoint y: 298, distance: 321.9
click at [500, 298] on div "5:30 Stop CompTIA Network+ Advanced 10/10 What is a broadcast storm? .spinner_0…" at bounding box center [345, 265] width 582 height 511
copy div "What is a broadcast storm? .spinner_0XTQ{transform-origin:center;animation:spin…"
click at [317, 98] on div "A broadcast storm is a type of DDoS attack where a large number of packets are …" at bounding box center [345, 95] width 331 height 34
click at [180, 76] on input "a. A broadcast storm is a type of DDoS attack where a large number of packets a…" at bounding box center [180, 72] width 0 height 7
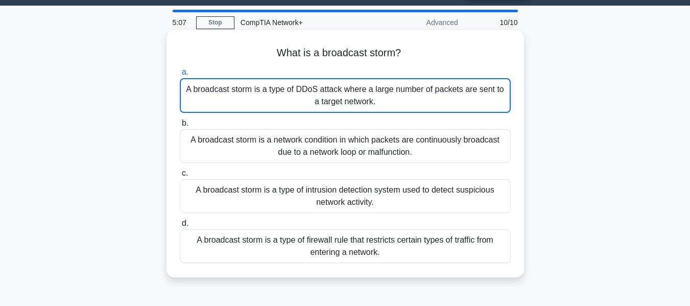
scroll to position [0, 0]
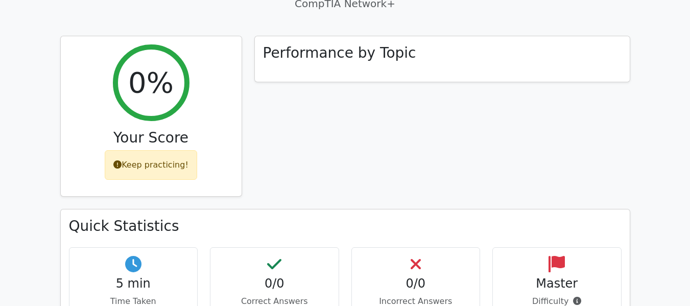
scroll to position [358, 0]
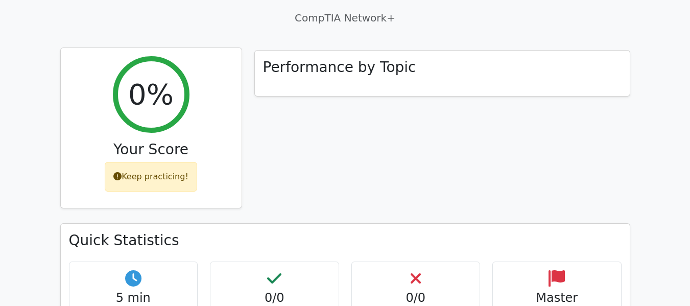
click at [149, 77] on h2 "0%" at bounding box center [150, 94] width 45 height 34
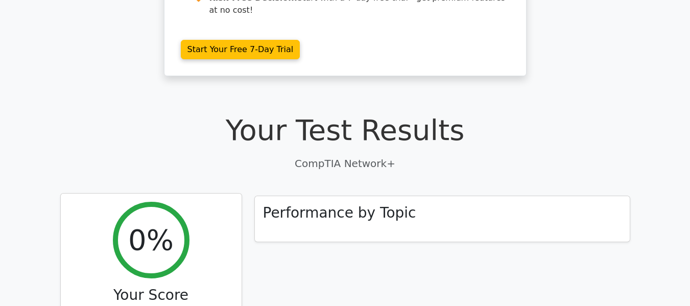
scroll to position [204, 0]
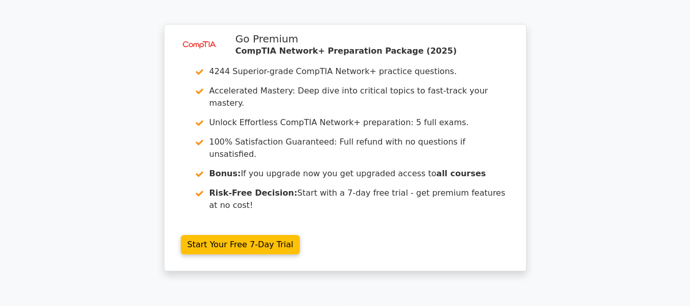
scroll to position [908, 0]
